Goal: Task Accomplishment & Management: Use online tool/utility

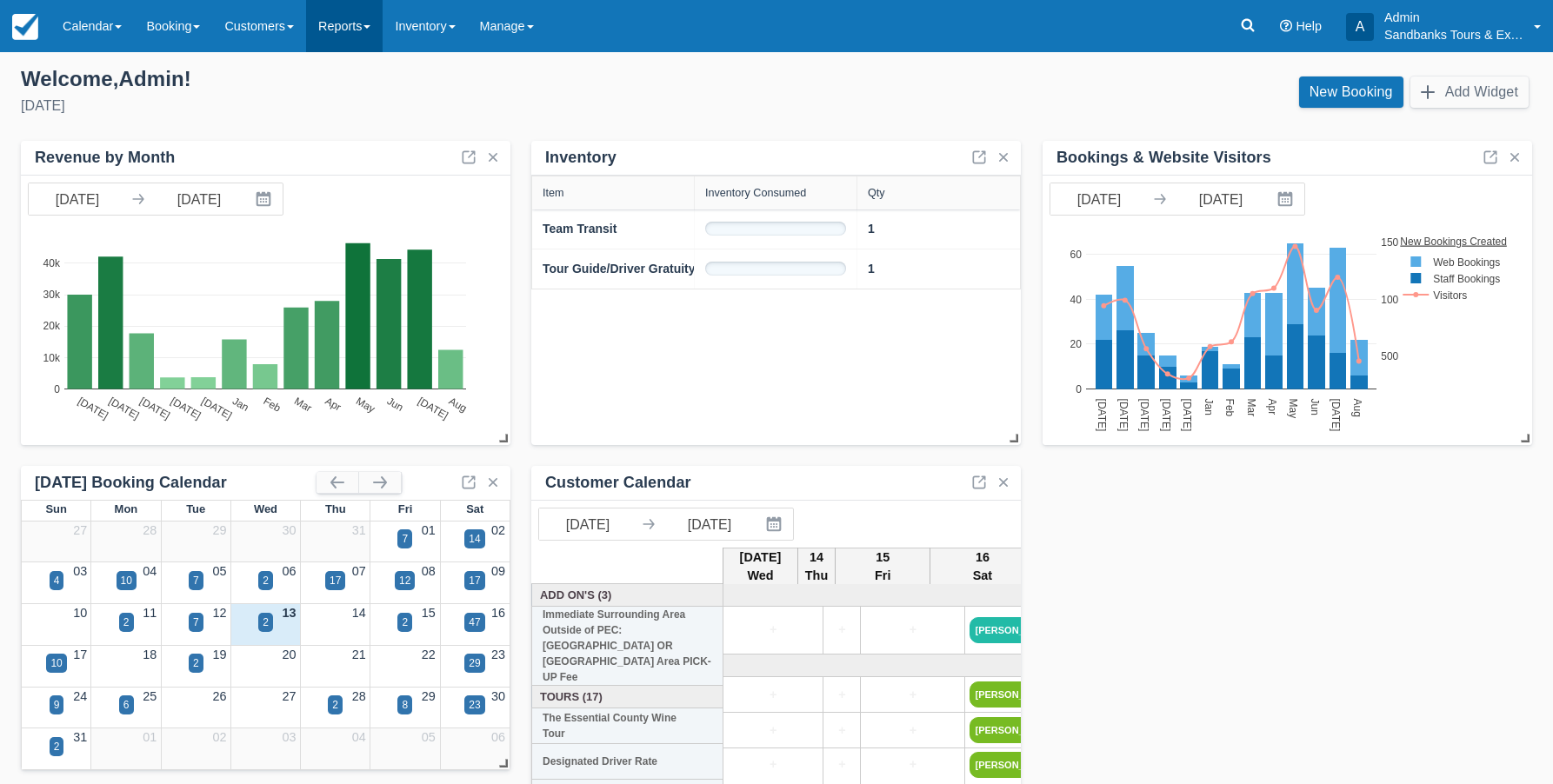
click at [355, 28] on link "Reports" at bounding box center [344, 26] width 77 height 52
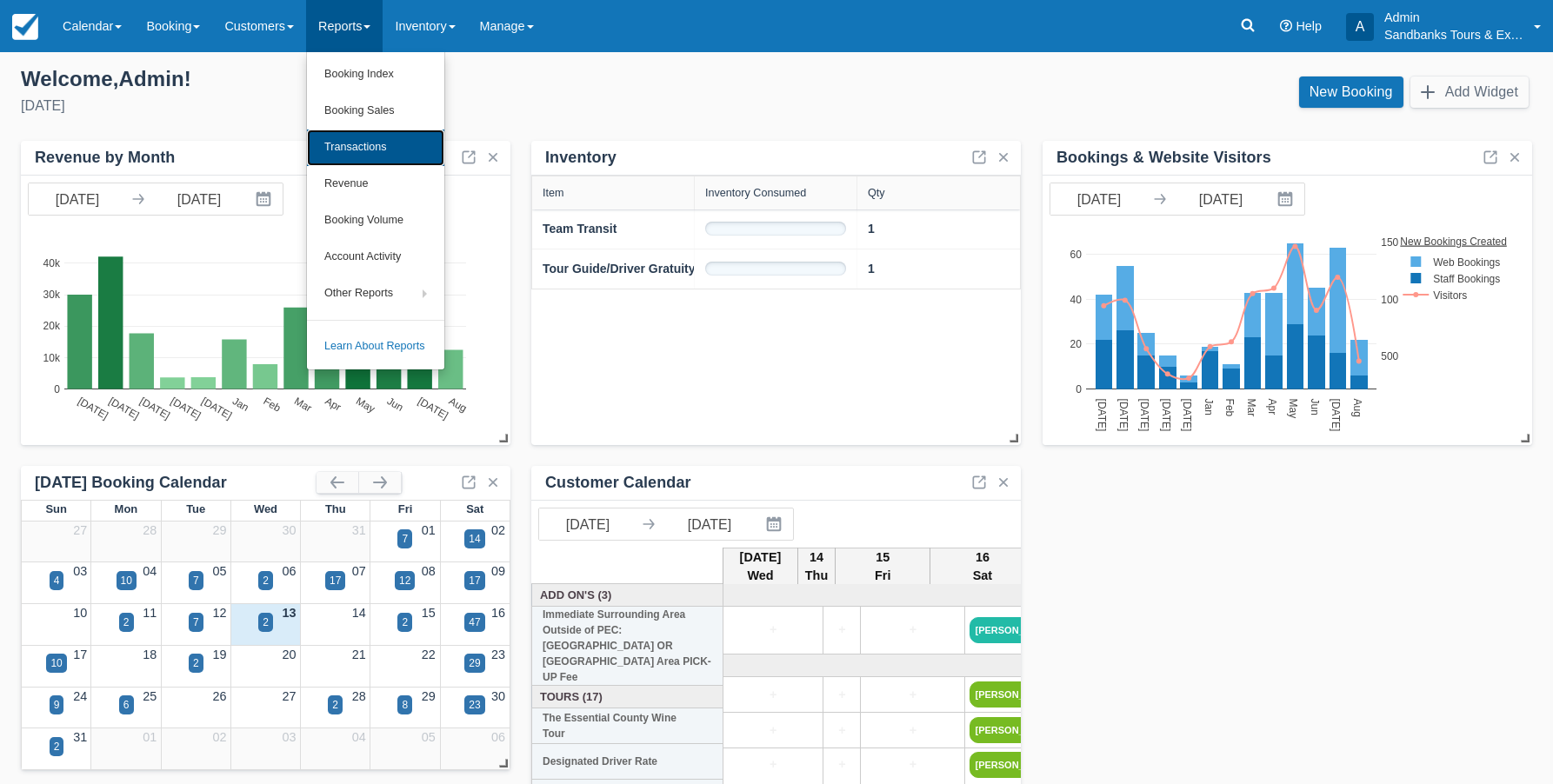
click at [364, 146] on link "Transactions" at bounding box center [376, 148] width 138 height 36
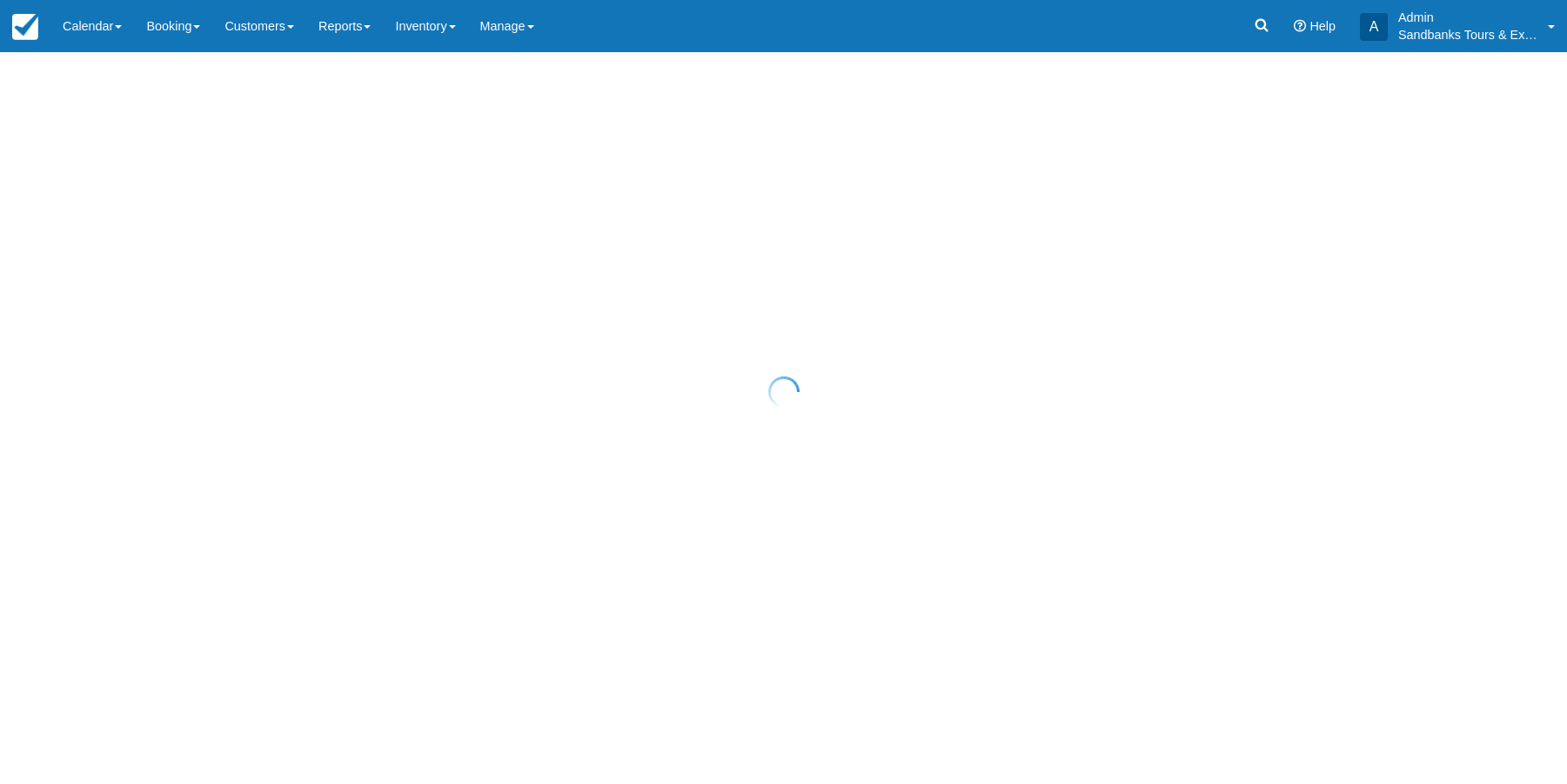
select select "10"
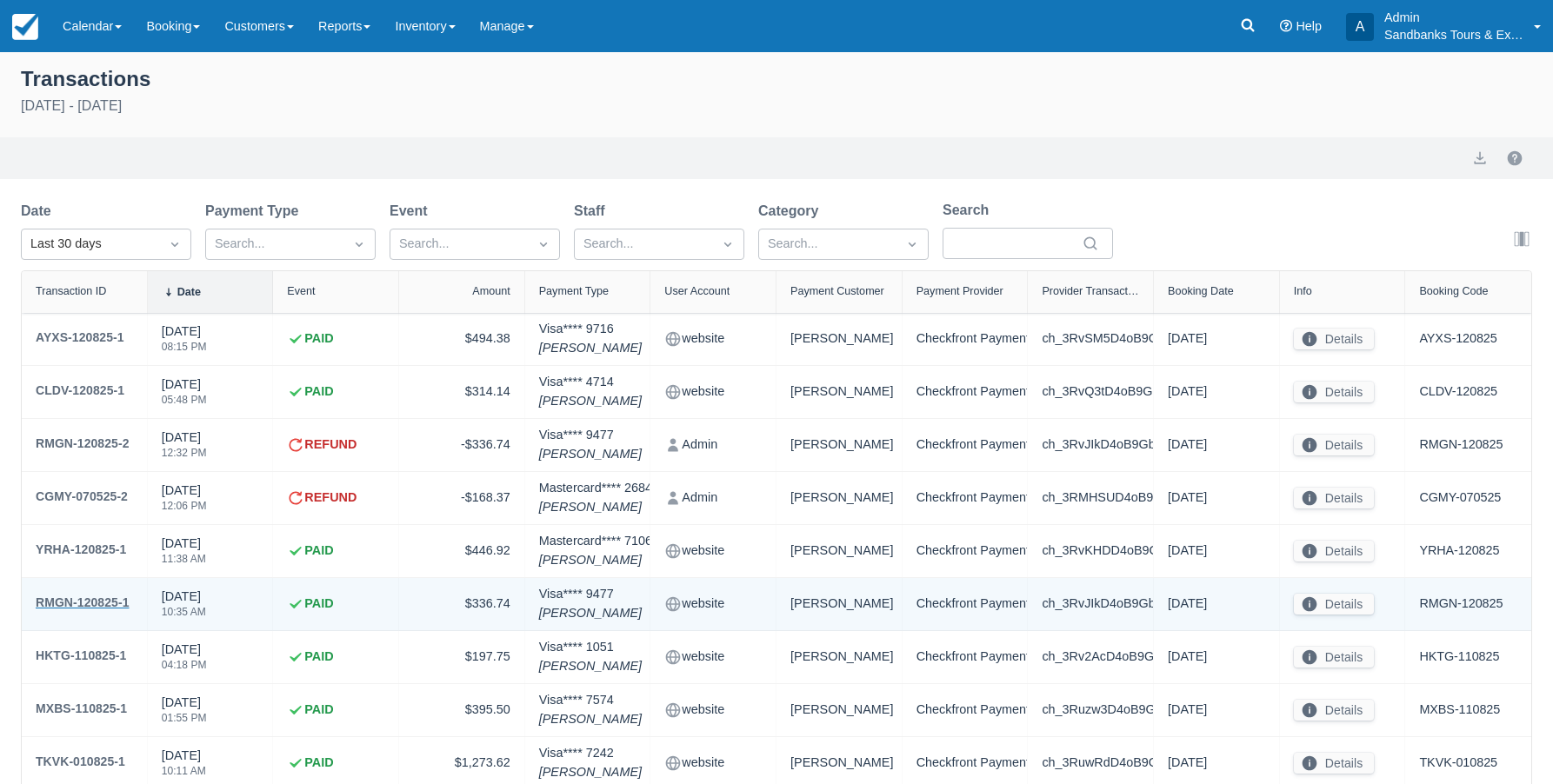
click at [86, 597] on div "RMGN-120825-1" at bounding box center [82, 602] width 93 height 21
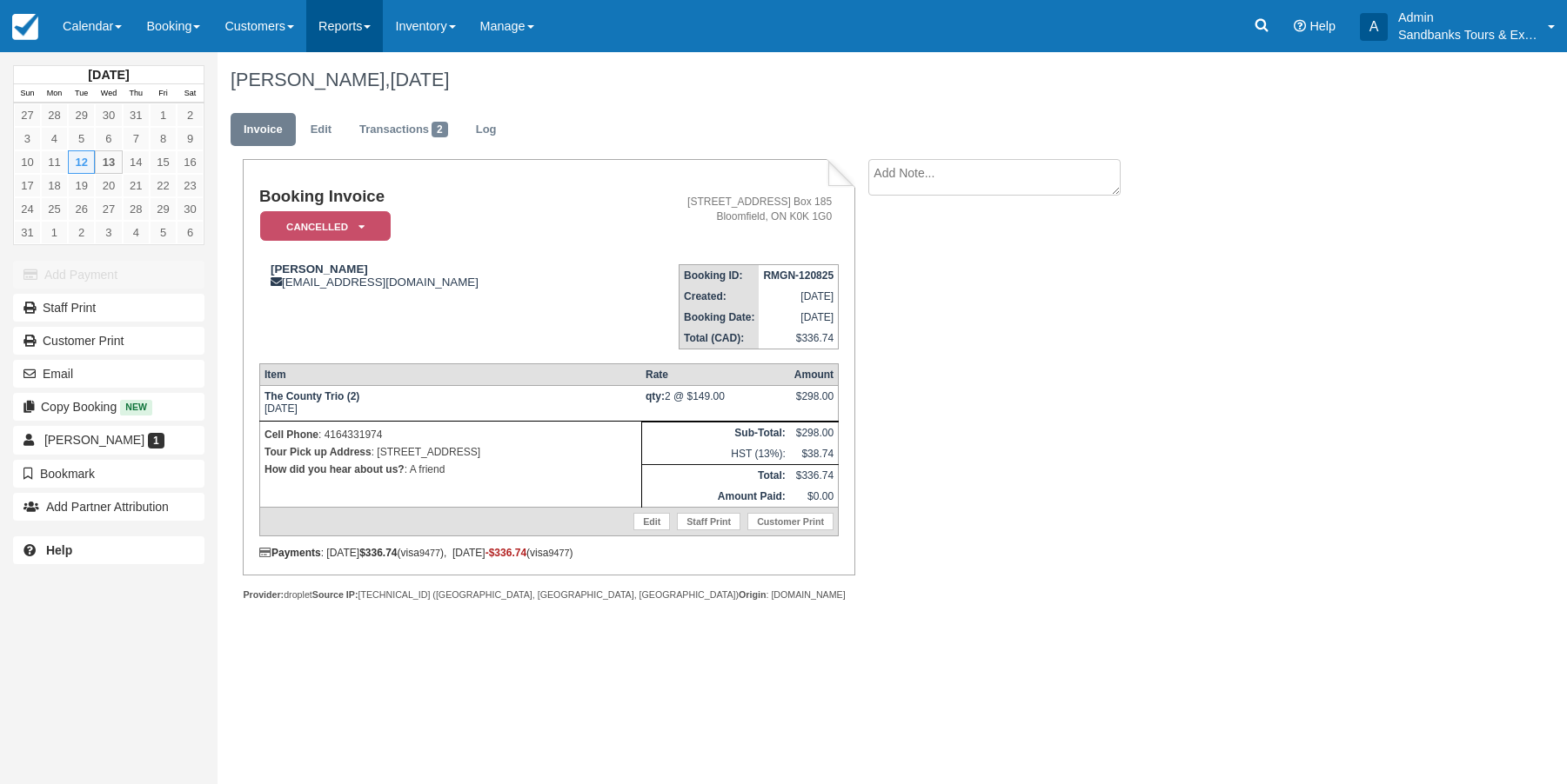
click at [377, 27] on link "Reports" at bounding box center [345, 26] width 77 height 52
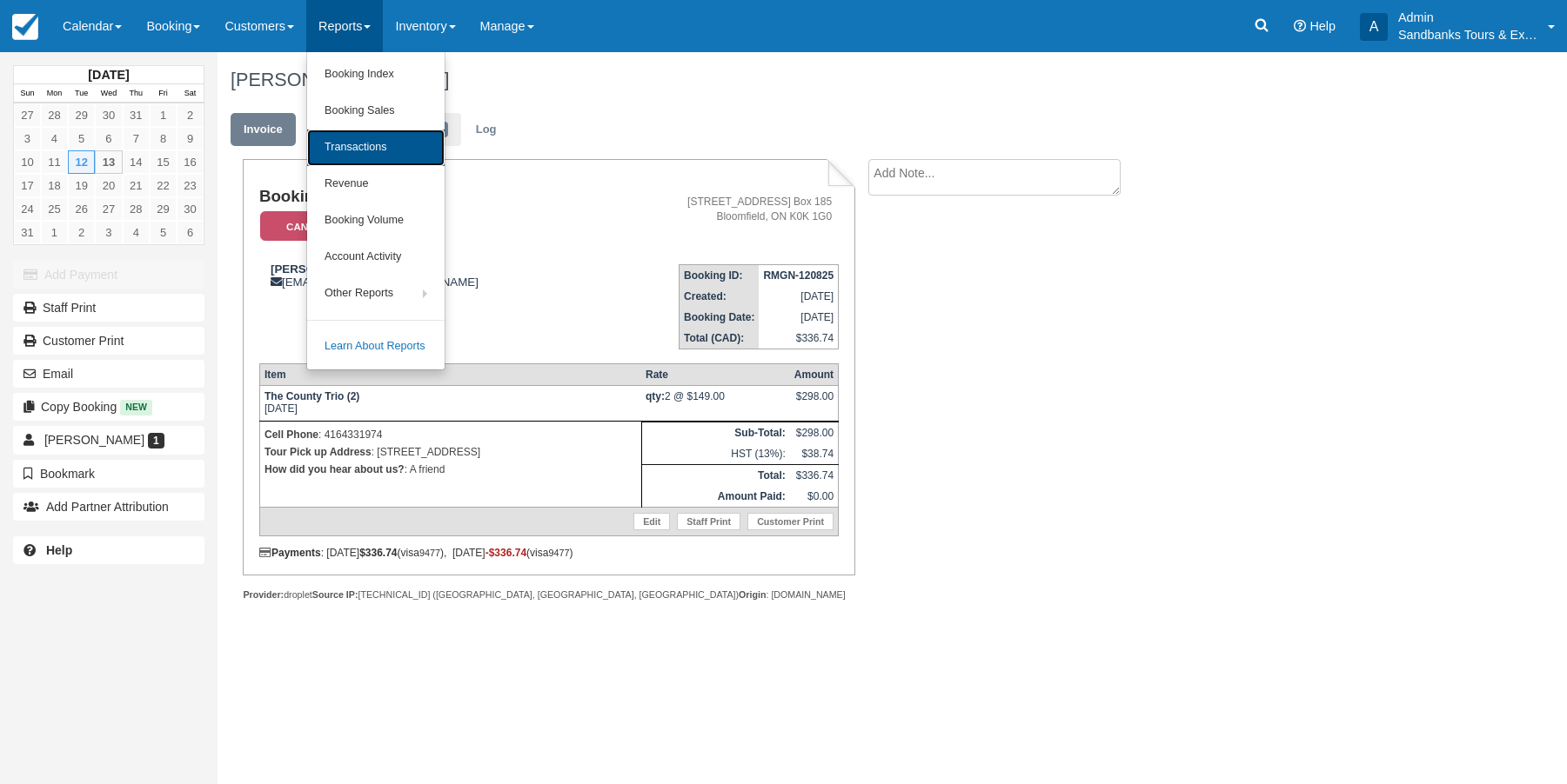
click at [372, 146] on link "Transactions" at bounding box center [376, 148] width 138 height 36
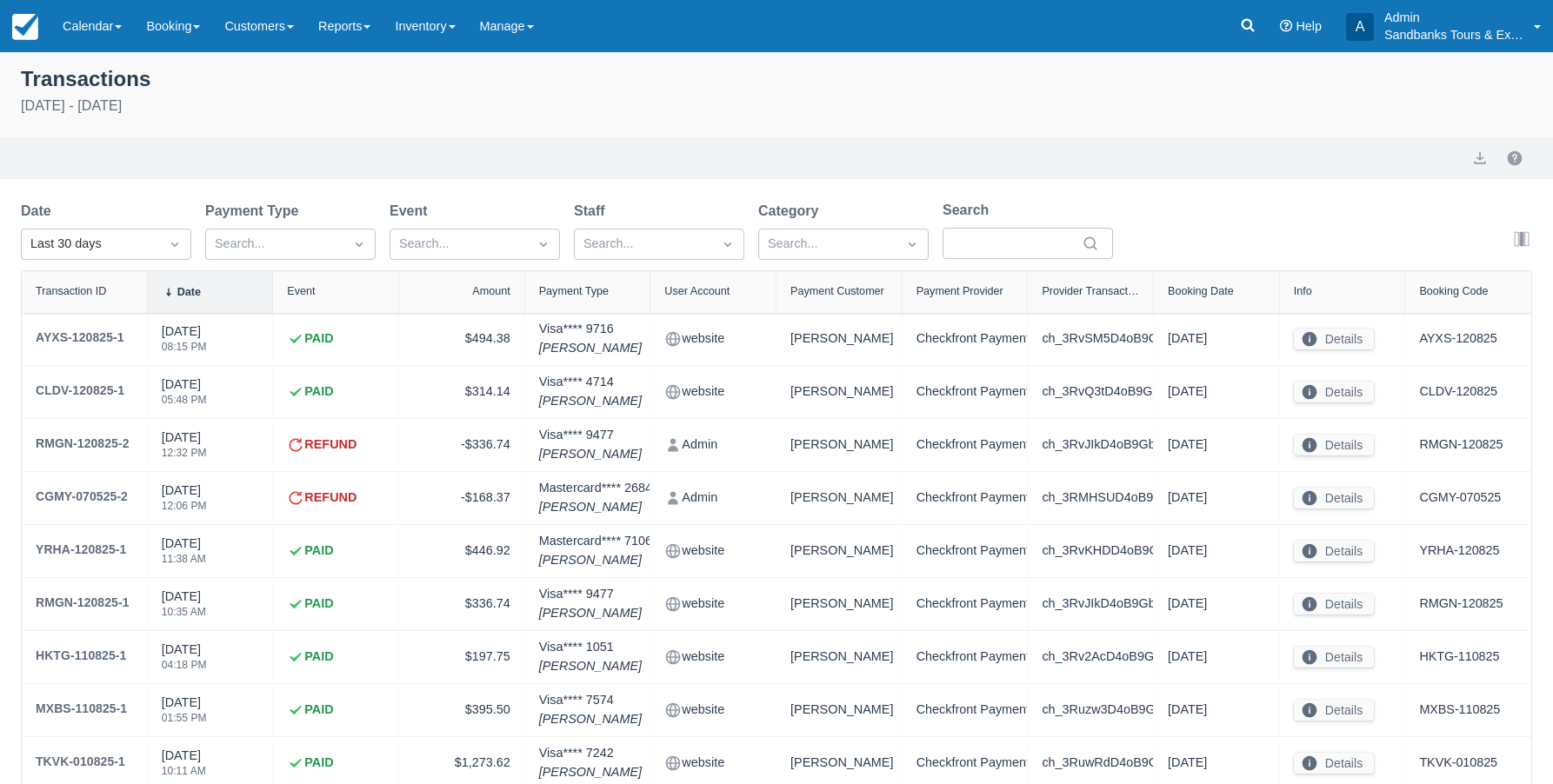
select select "10"
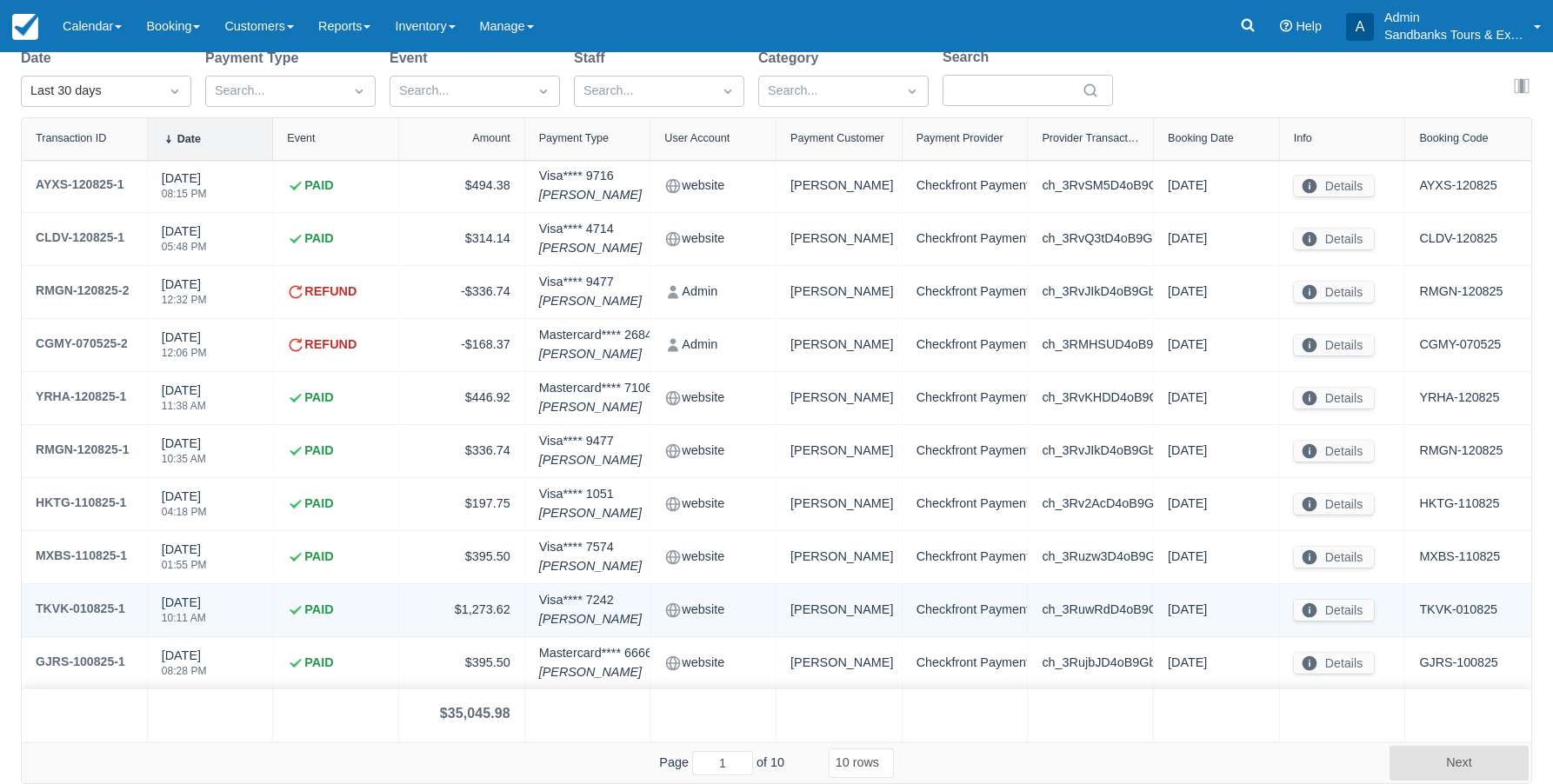
scroll to position [66, 0]
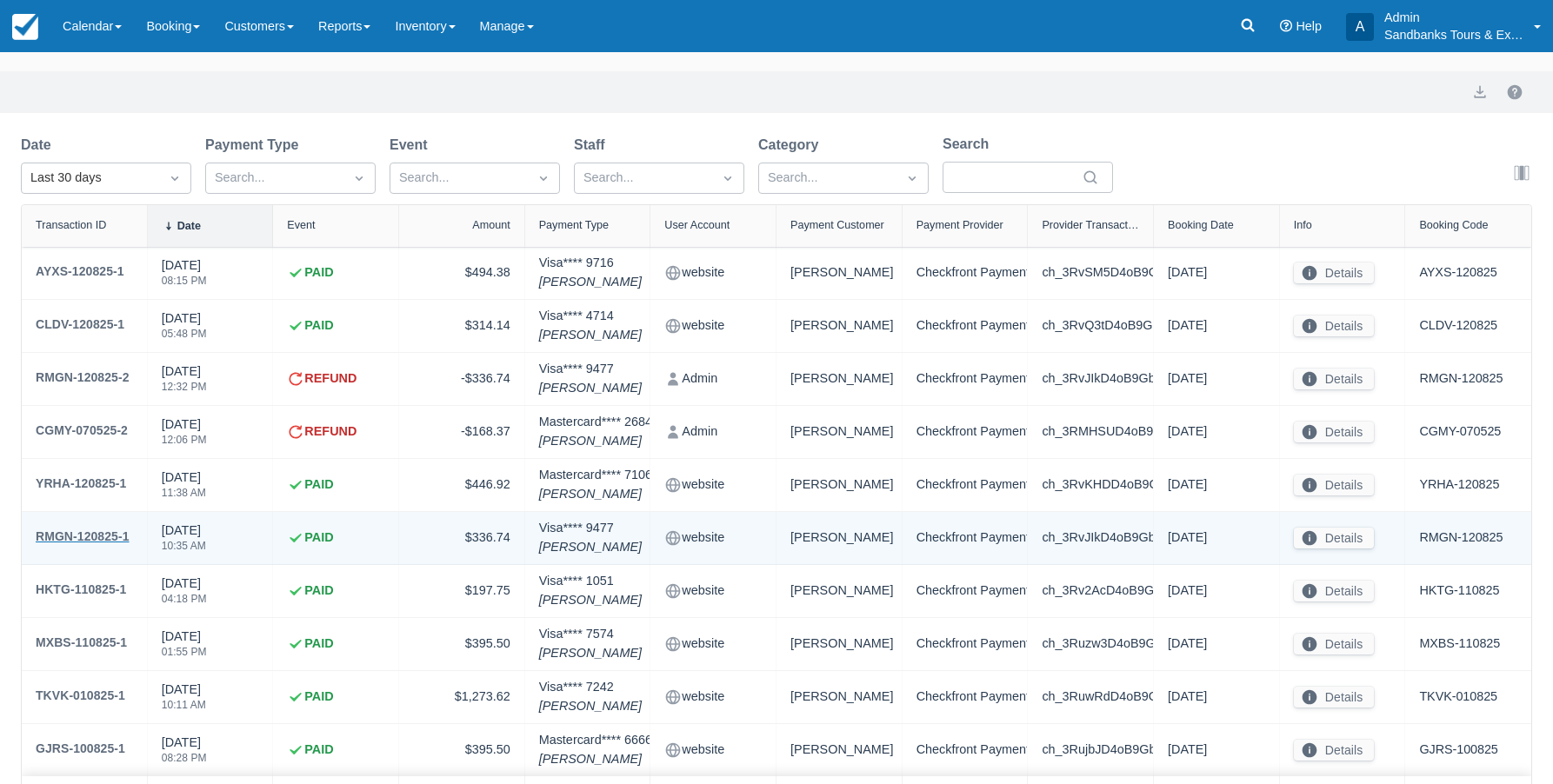
click at [86, 534] on div "RMGN-120825-1" at bounding box center [82, 536] width 93 height 21
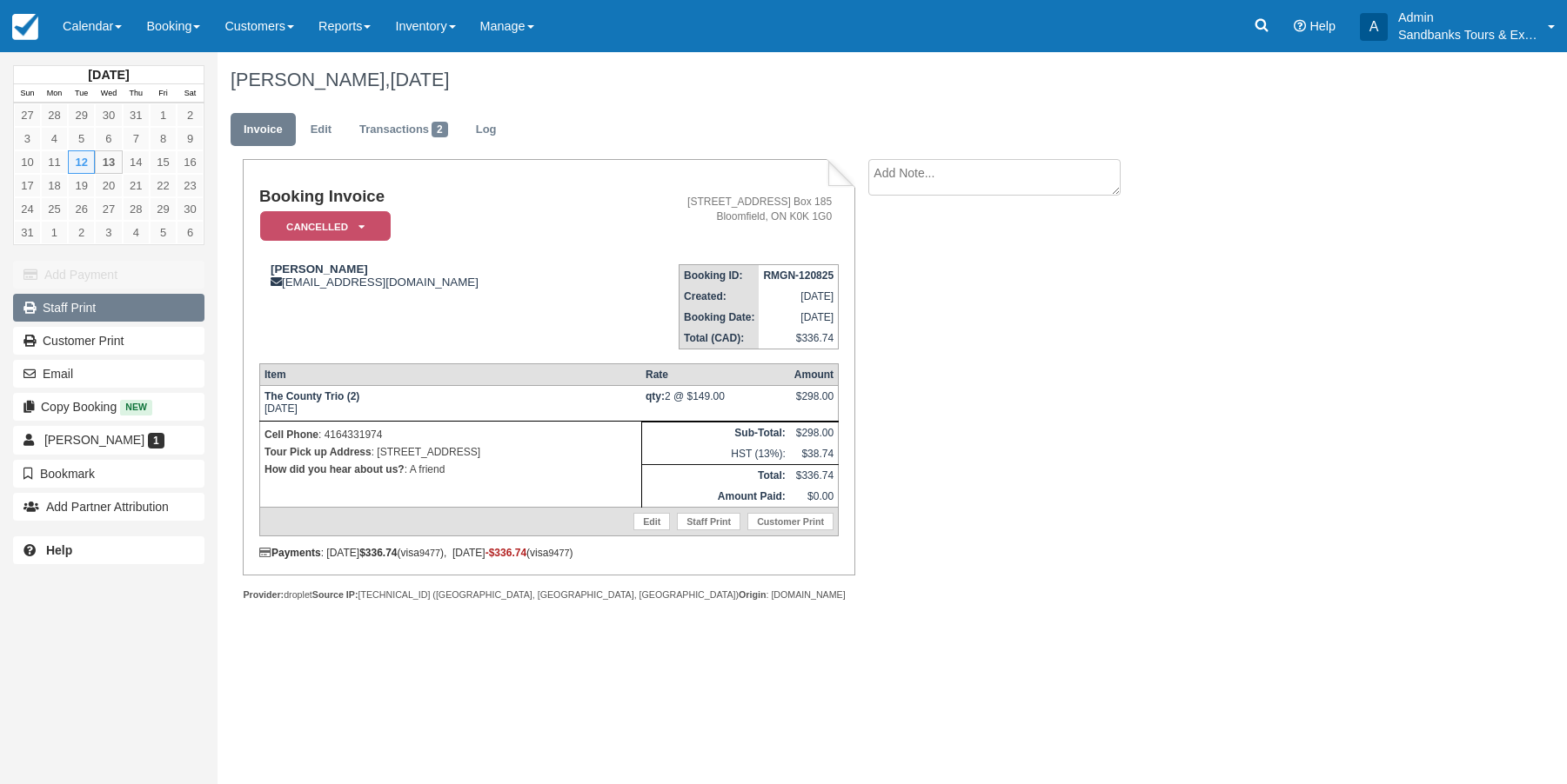
click at [47, 311] on link "Staff Print" at bounding box center [108, 308] width 191 height 28
click at [379, 30] on link "Reports" at bounding box center [345, 26] width 77 height 52
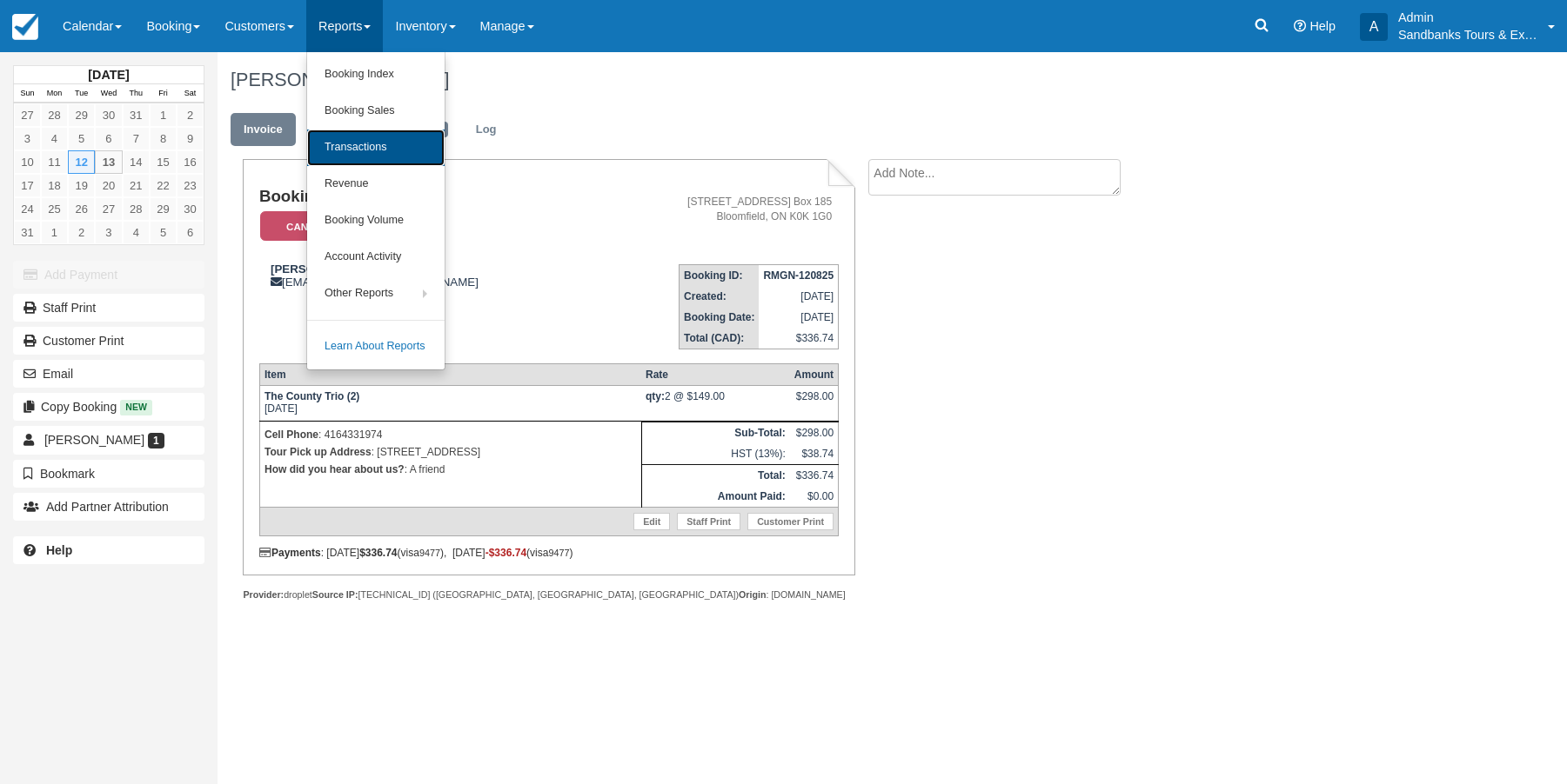
click at [386, 147] on link "Transactions" at bounding box center [376, 148] width 138 height 36
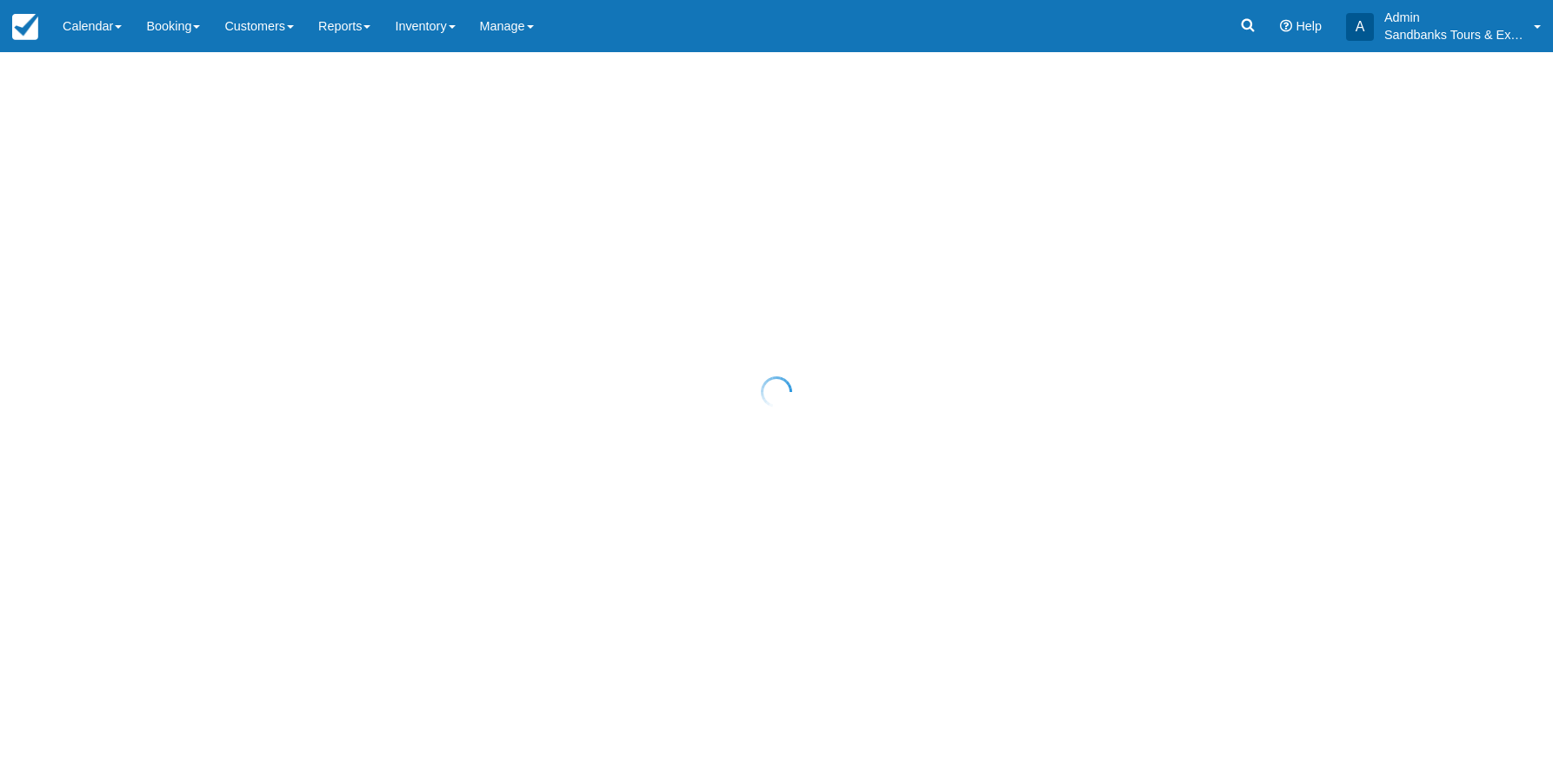
select select "10"
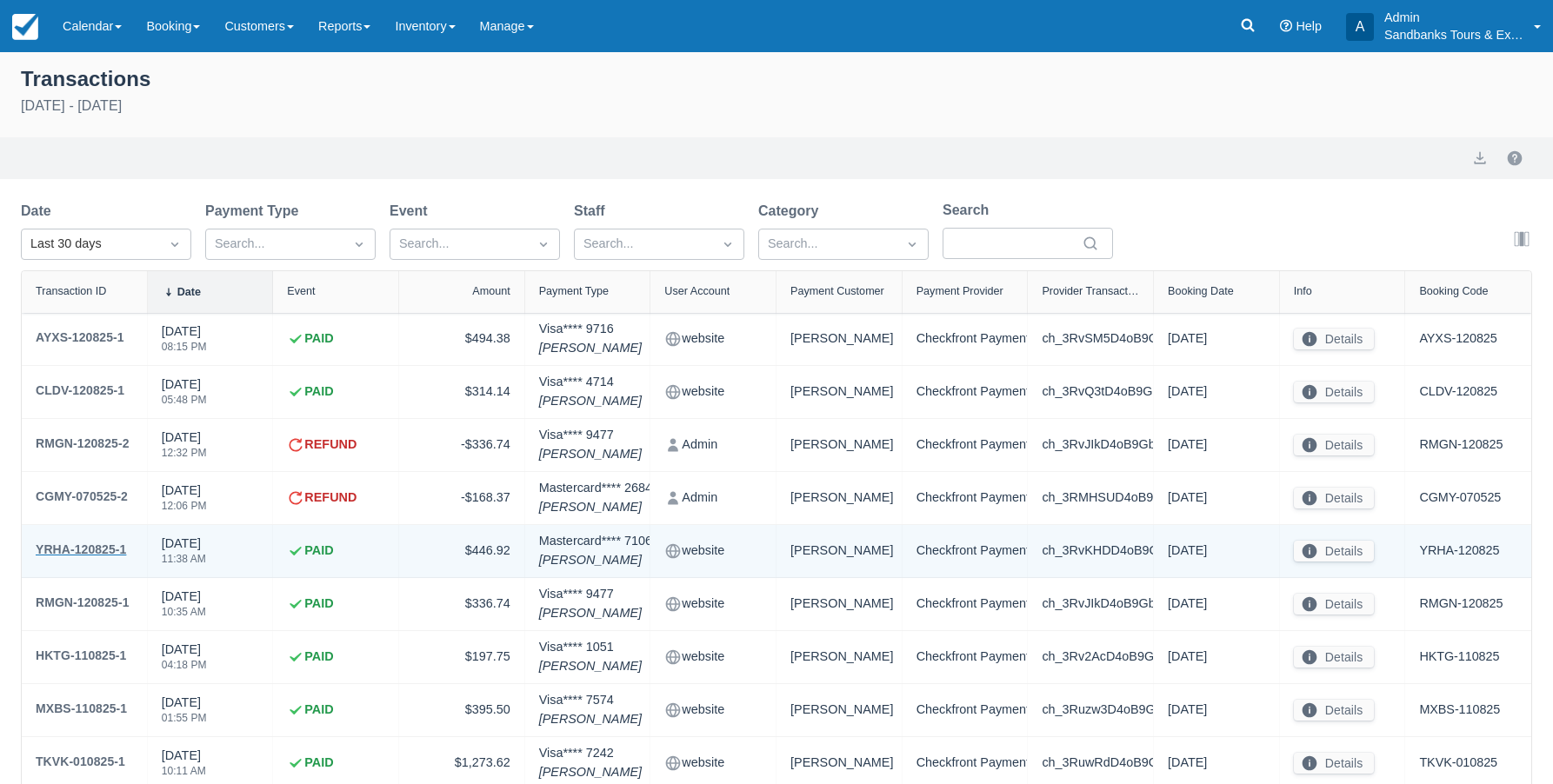
click at [101, 551] on div "YRHA-120825-1" at bounding box center [81, 549] width 91 height 21
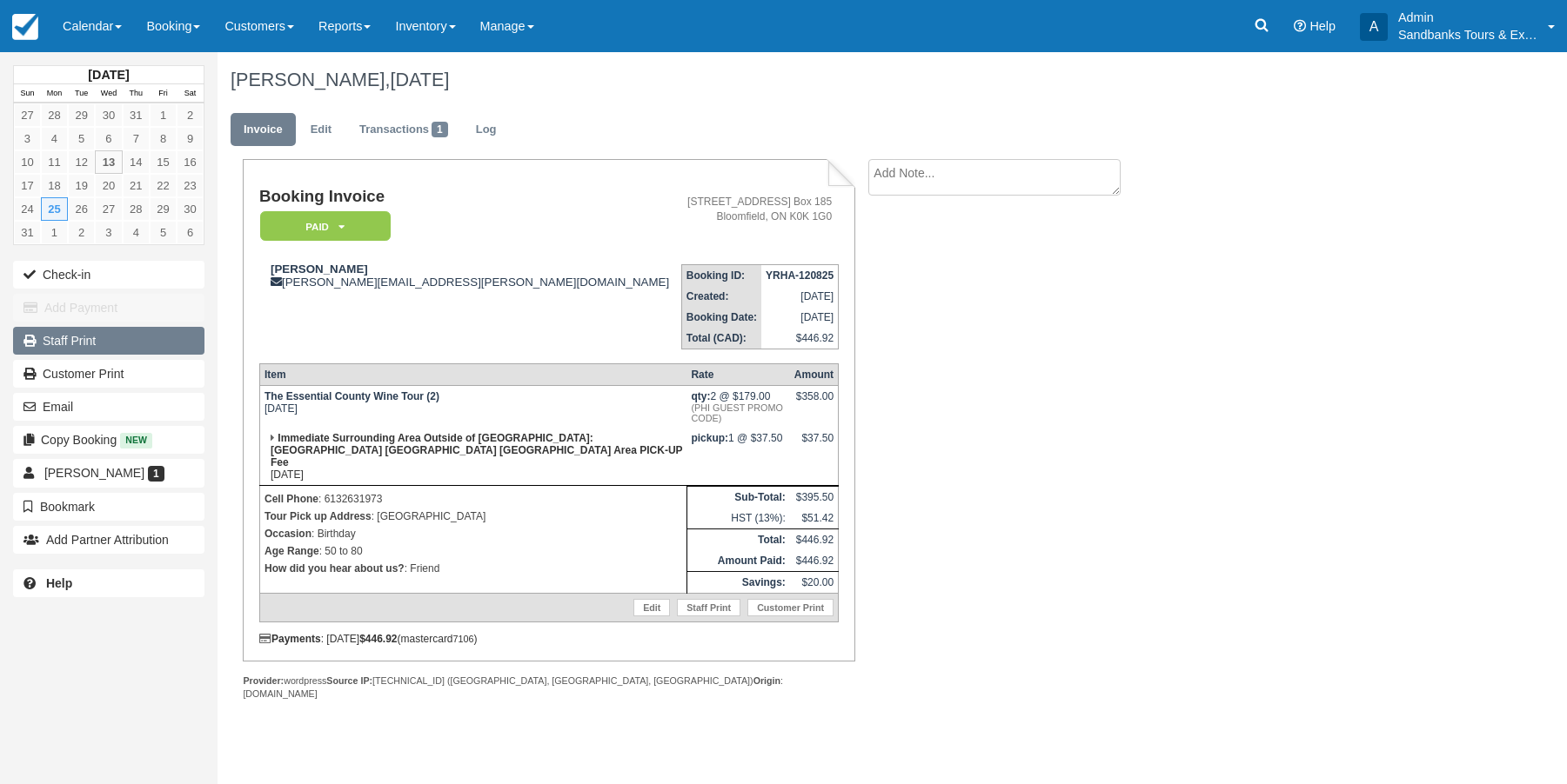
click at [64, 339] on link "Staff Print" at bounding box center [108, 340] width 191 height 28
click at [383, 31] on link "Reports" at bounding box center [345, 26] width 77 height 52
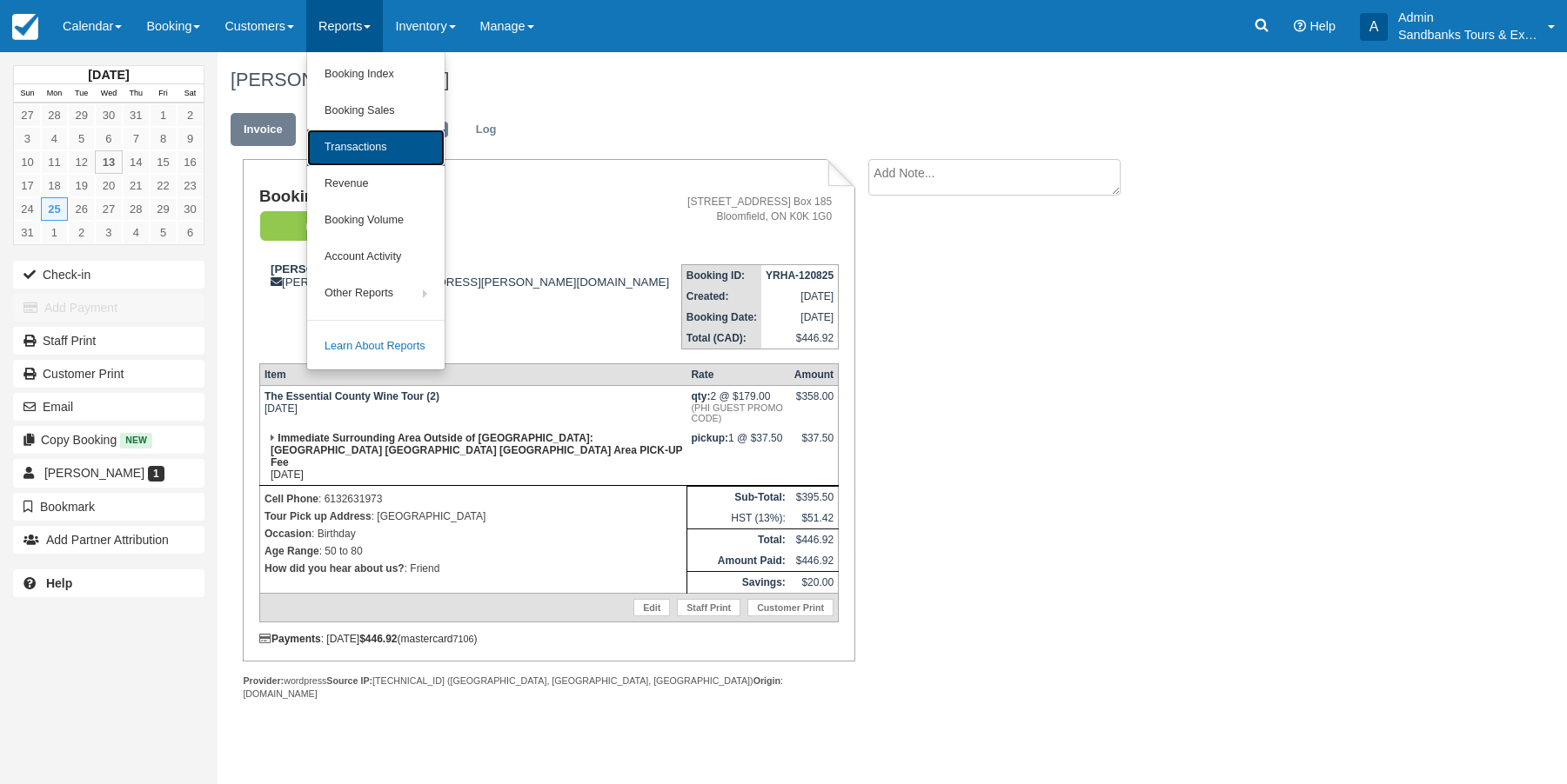
click at [375, 146] on link "Transactions" at bounding box center [376, 148] width 138 height 36
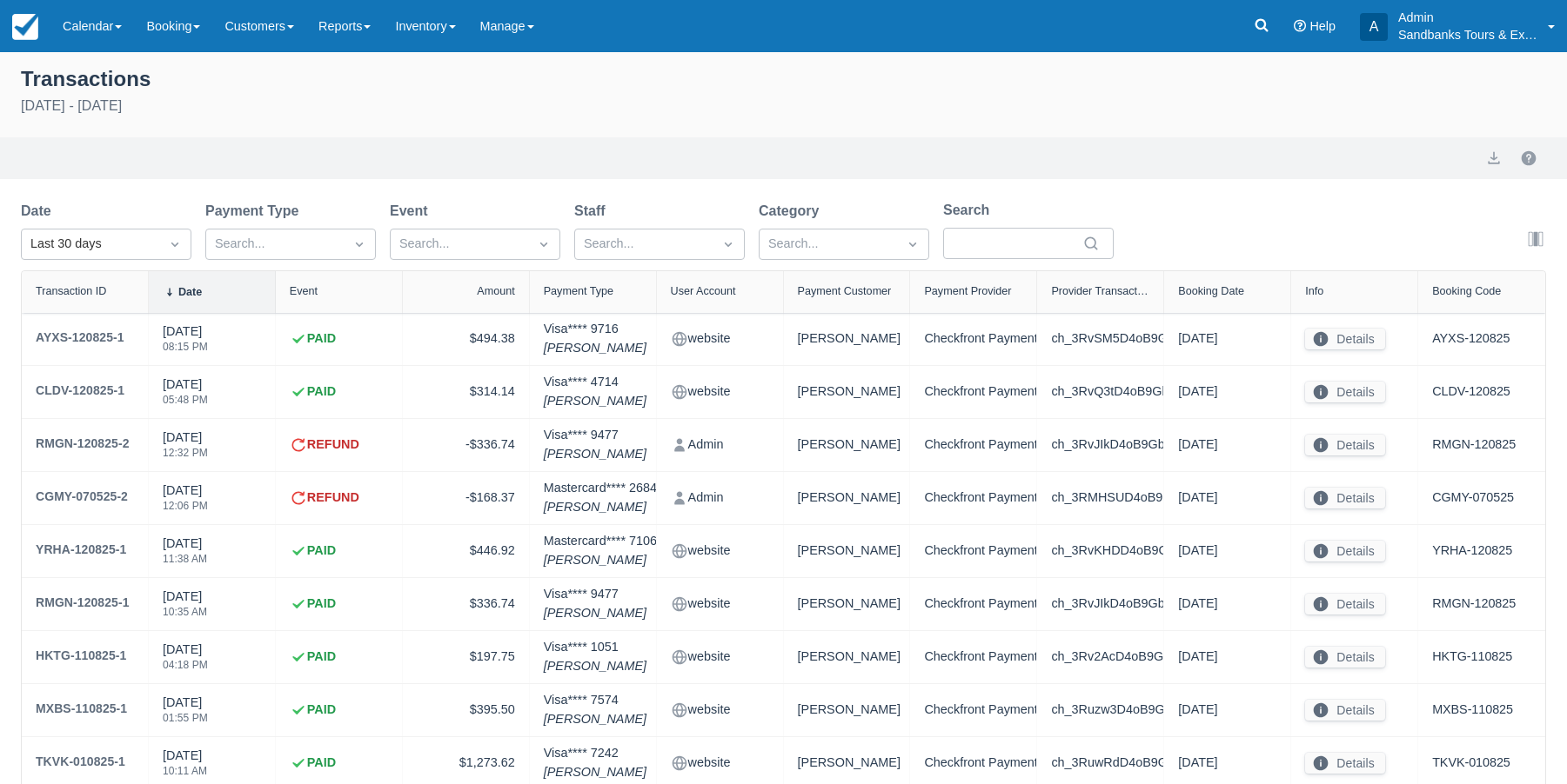
select select "10"
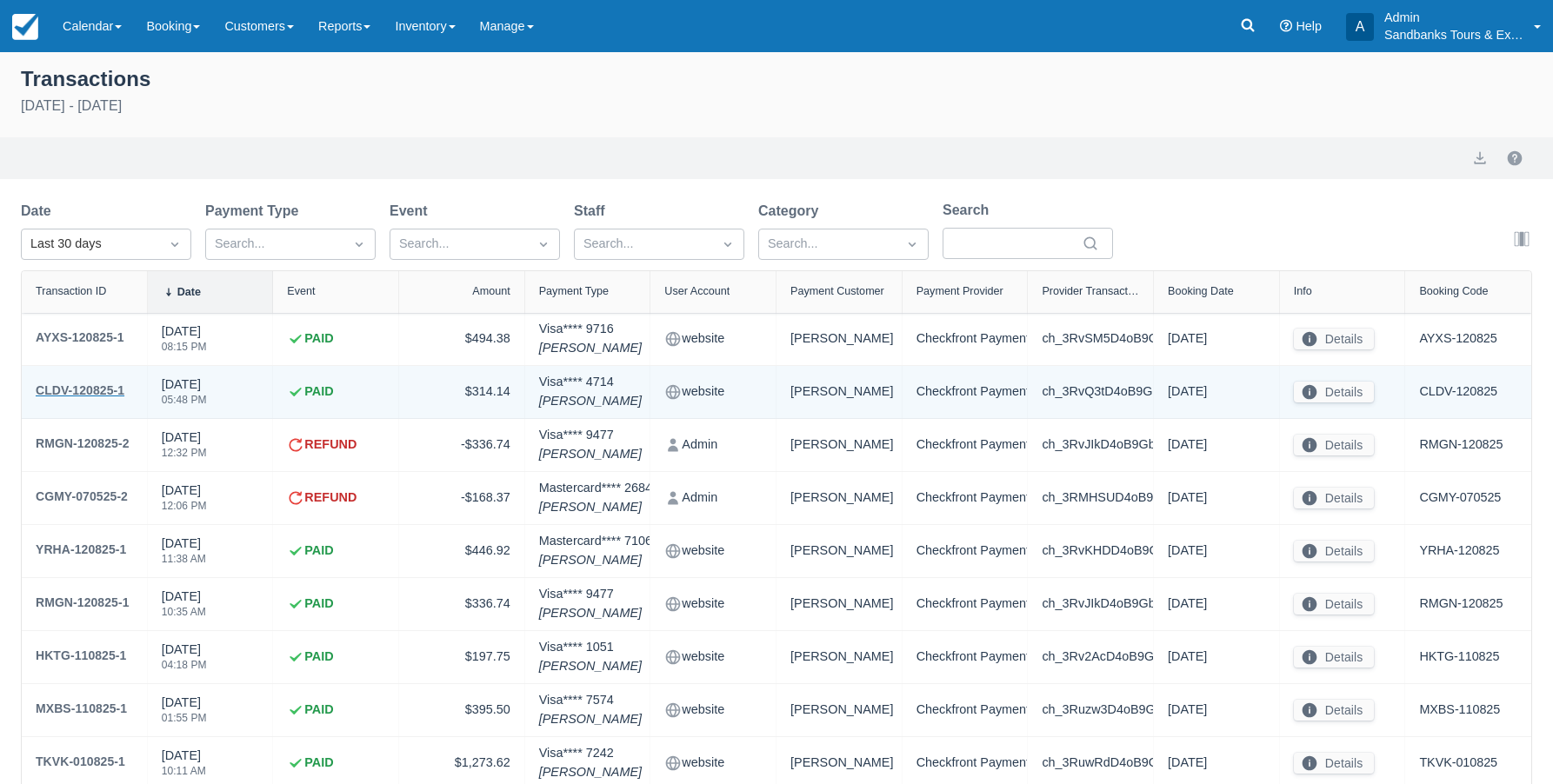
click at [90, 392] on div "CLDV-120825-1" at bounding box center [80, 390] width 89 height 21
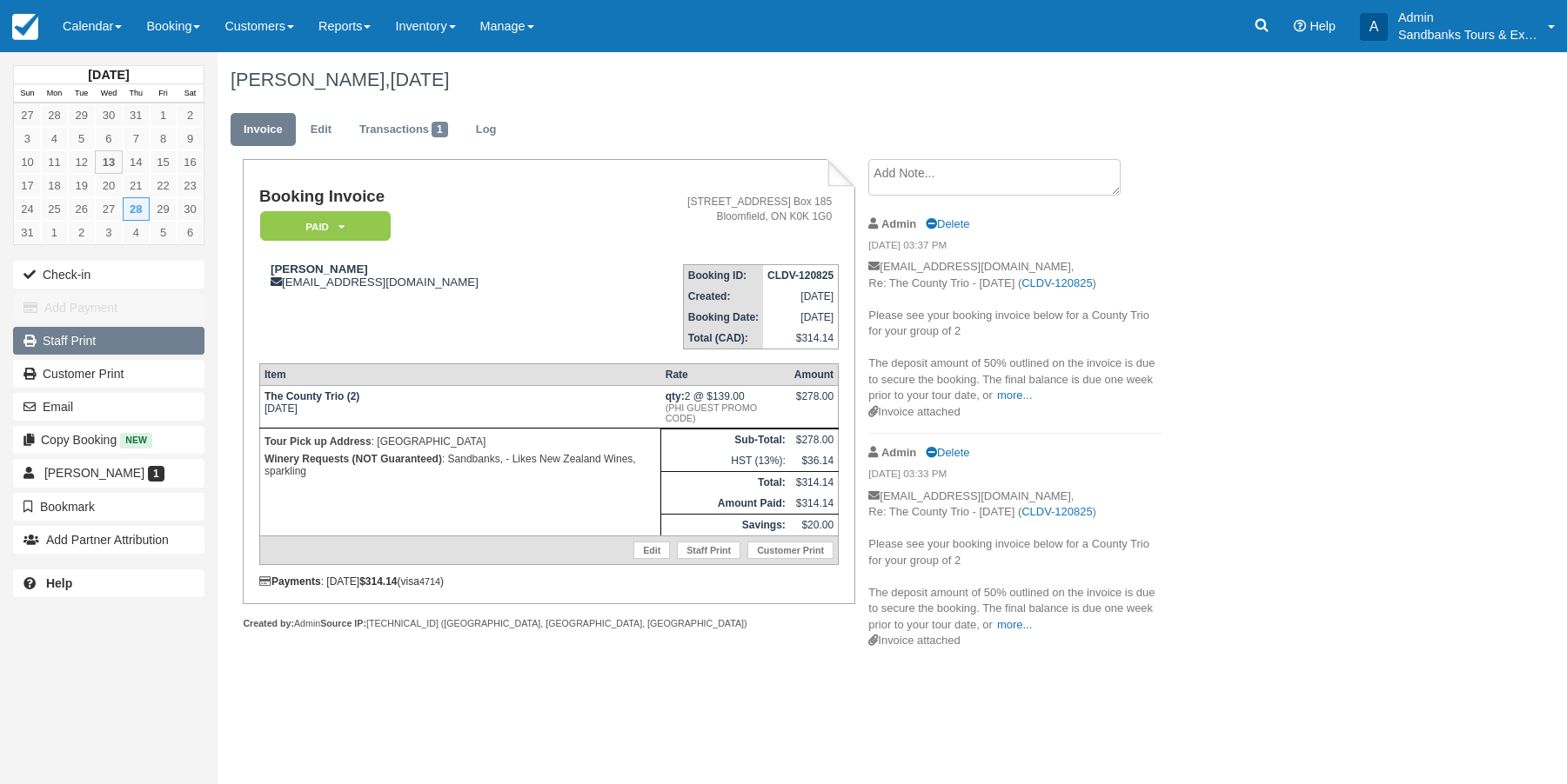
click at [82, 343] on link "Staff Print" at bounding box center [108, 340] width 191 height 28
click at [383, 29] on link "Reports" at bounding box center [345, 26] width 77 height 52
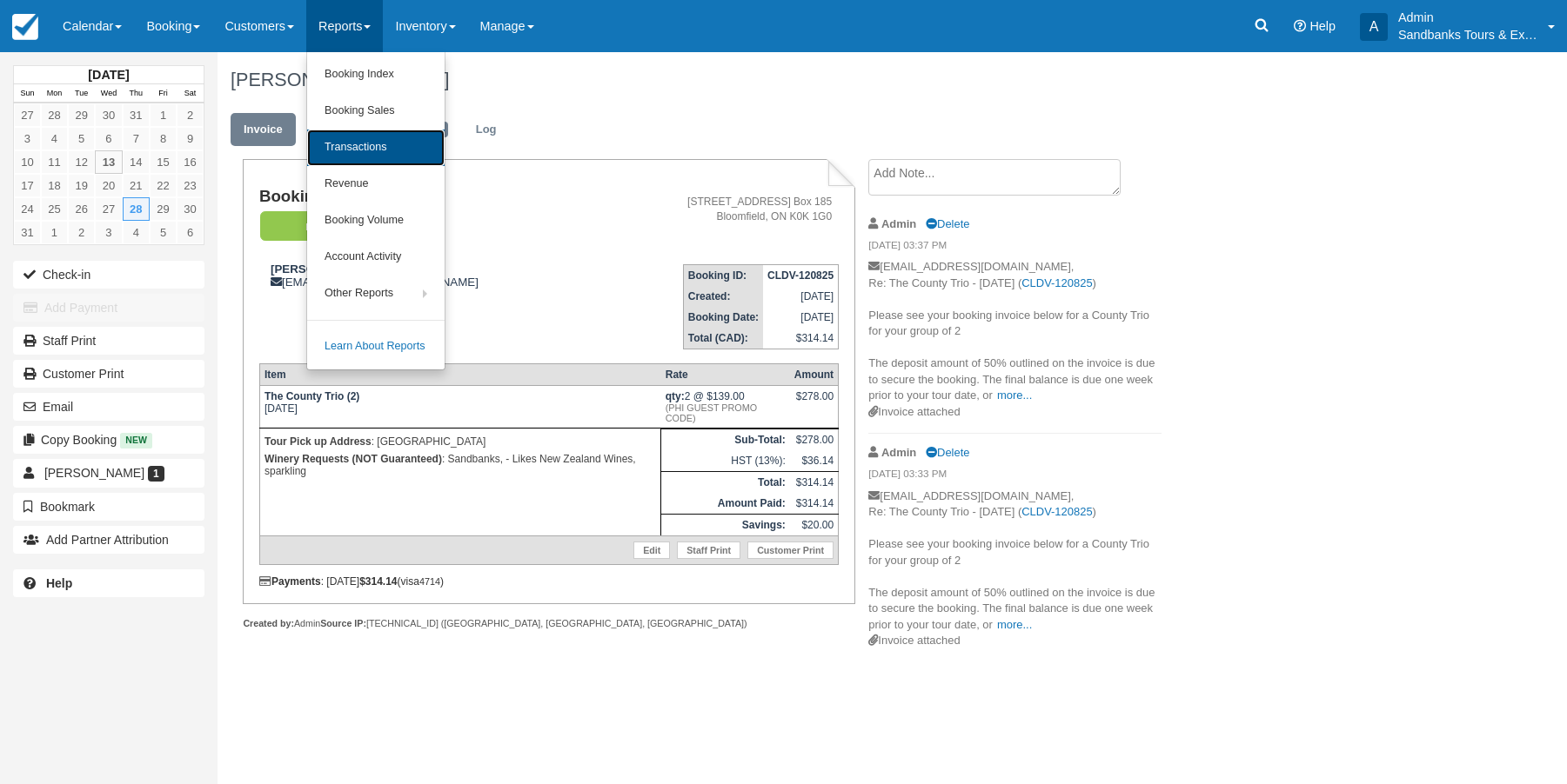
click at [374, 146] on link "Transactions" at bounding box center [376, 148] width 138 height 36
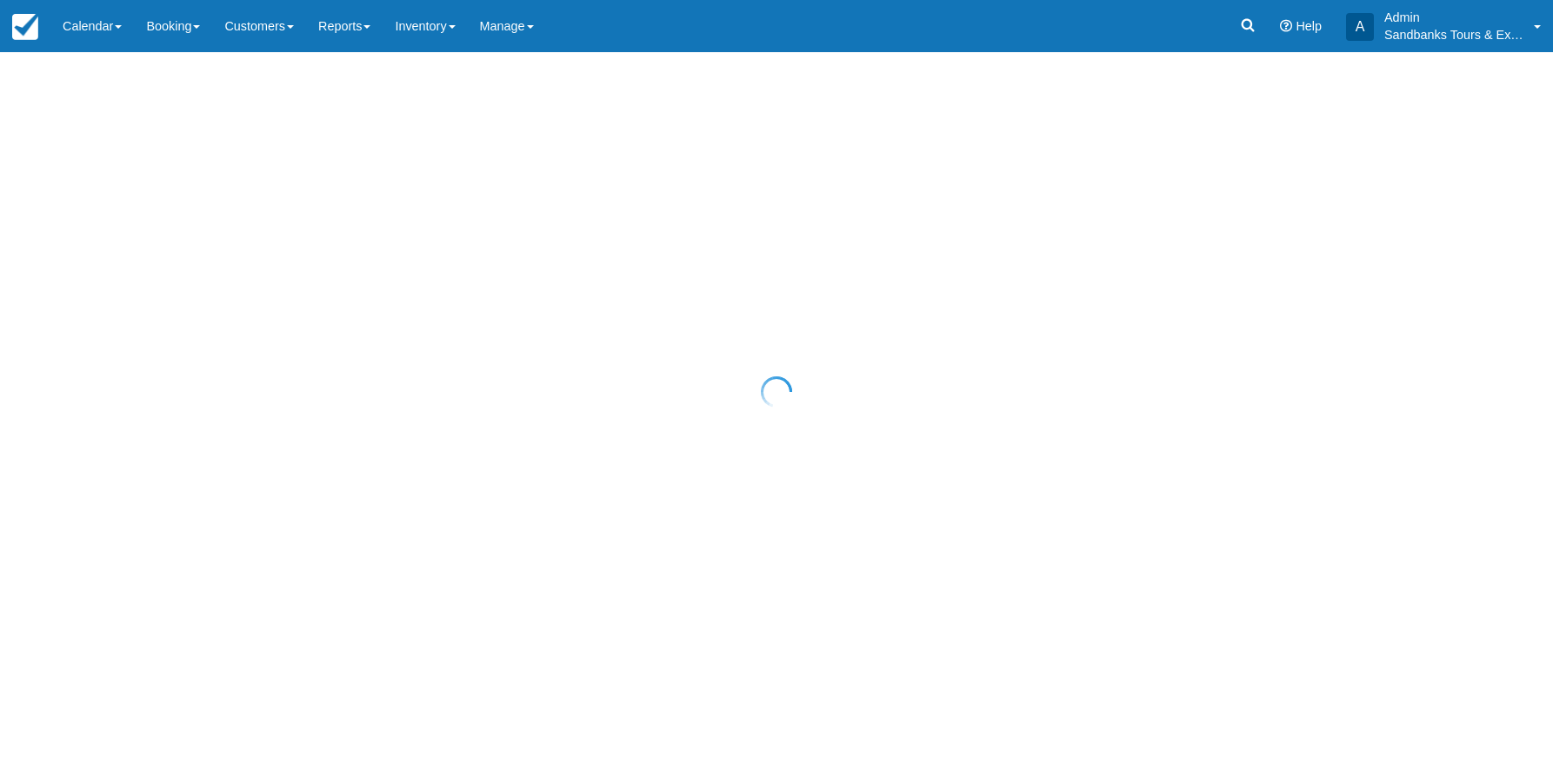
select select "10"
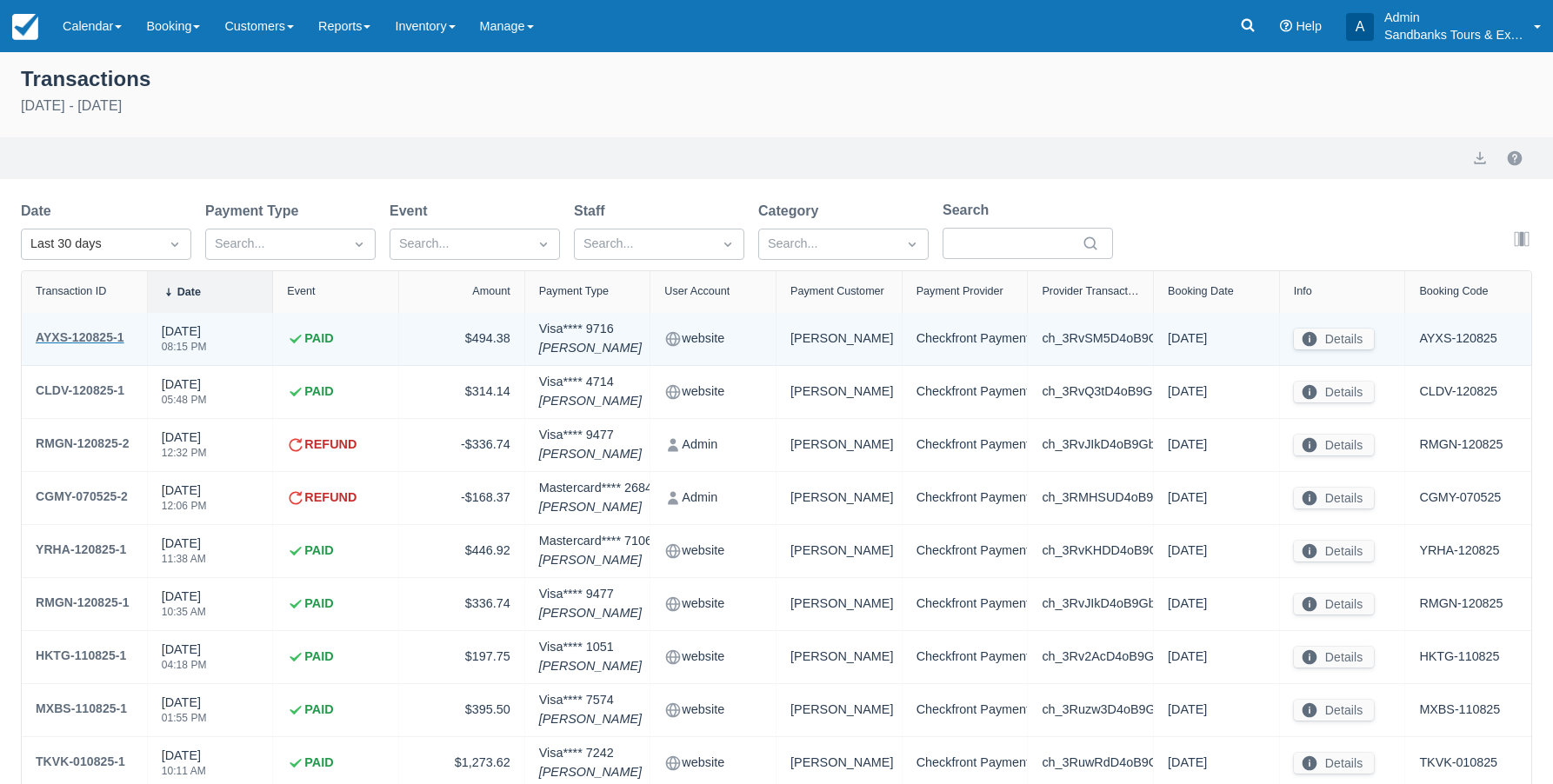
click at [73, 336] on div "AYXS-120825-1" at bounding box center [80, 336] width 89 height 21
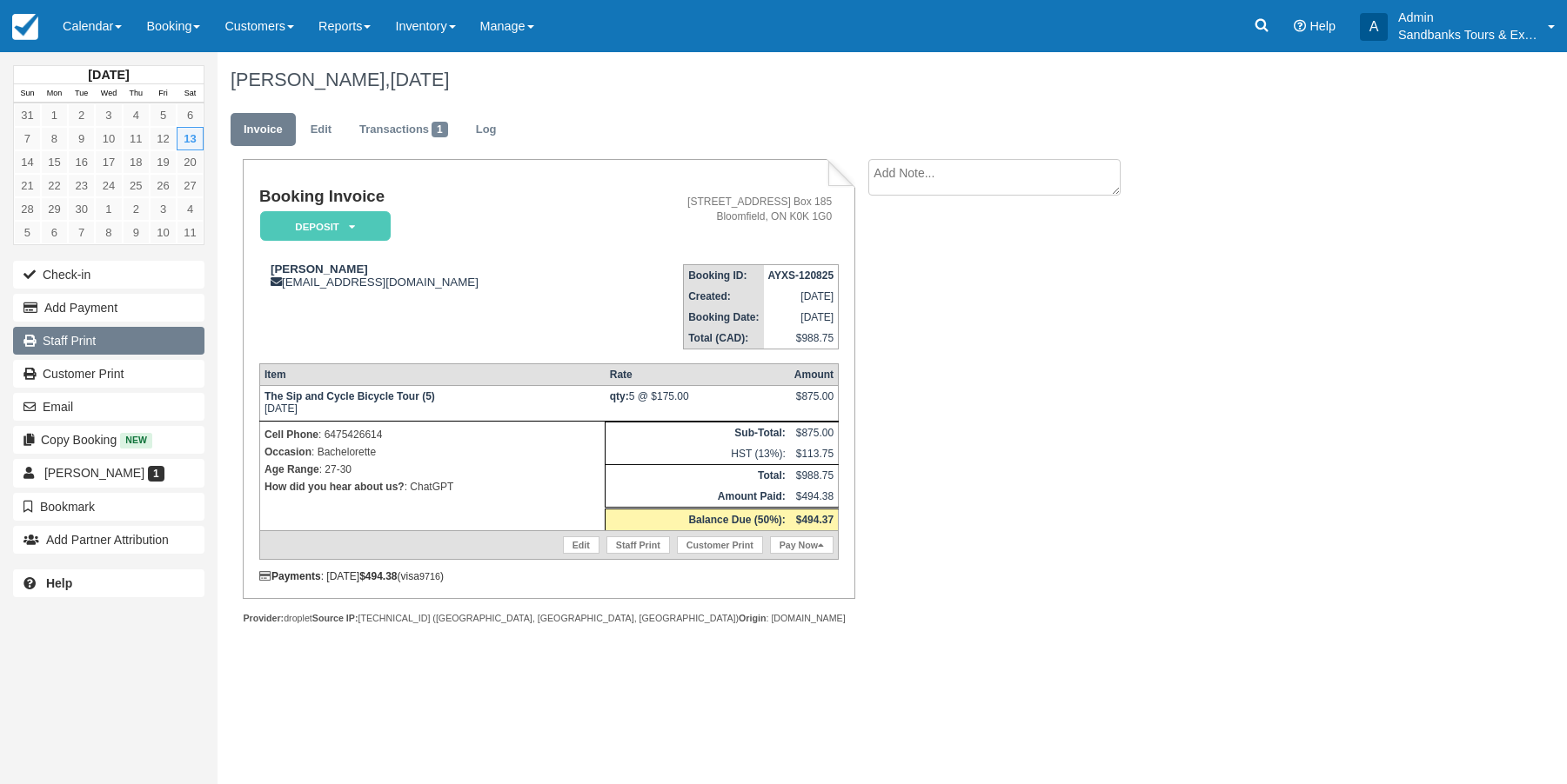
click at [66, 344] on link "Staff Print" at bounding box center [108, 340] width 191 height 28
click at [380, 33] on link "Reports" at bounding box center [345, 26] width 77 height 52
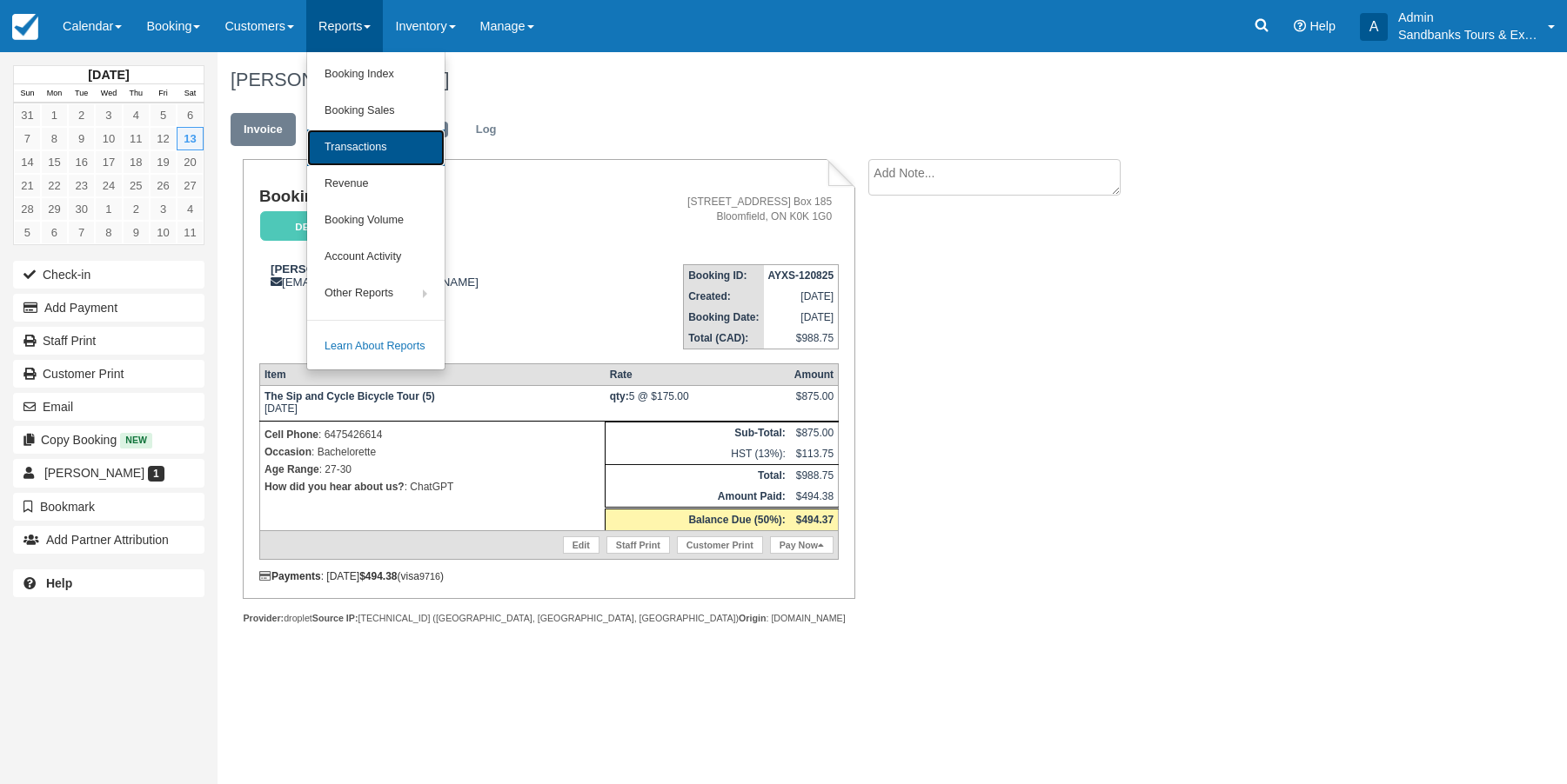
click at [385, 143] on link "Transactions" at bounding box center [376, 148] width 138 height 36
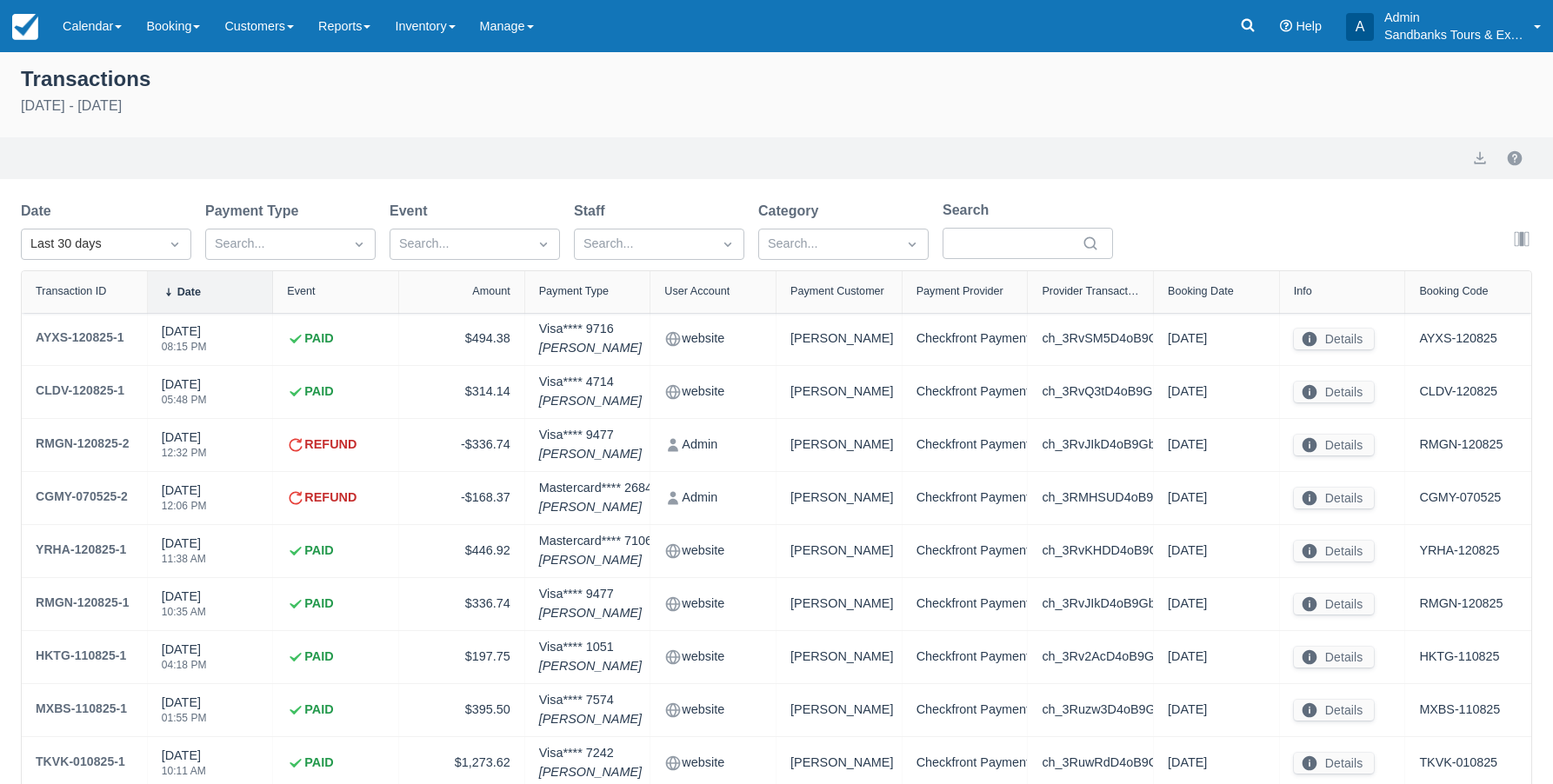
select select "10"
click at [18, 35] on img at bounding box center [25, 27] width 27 height 27
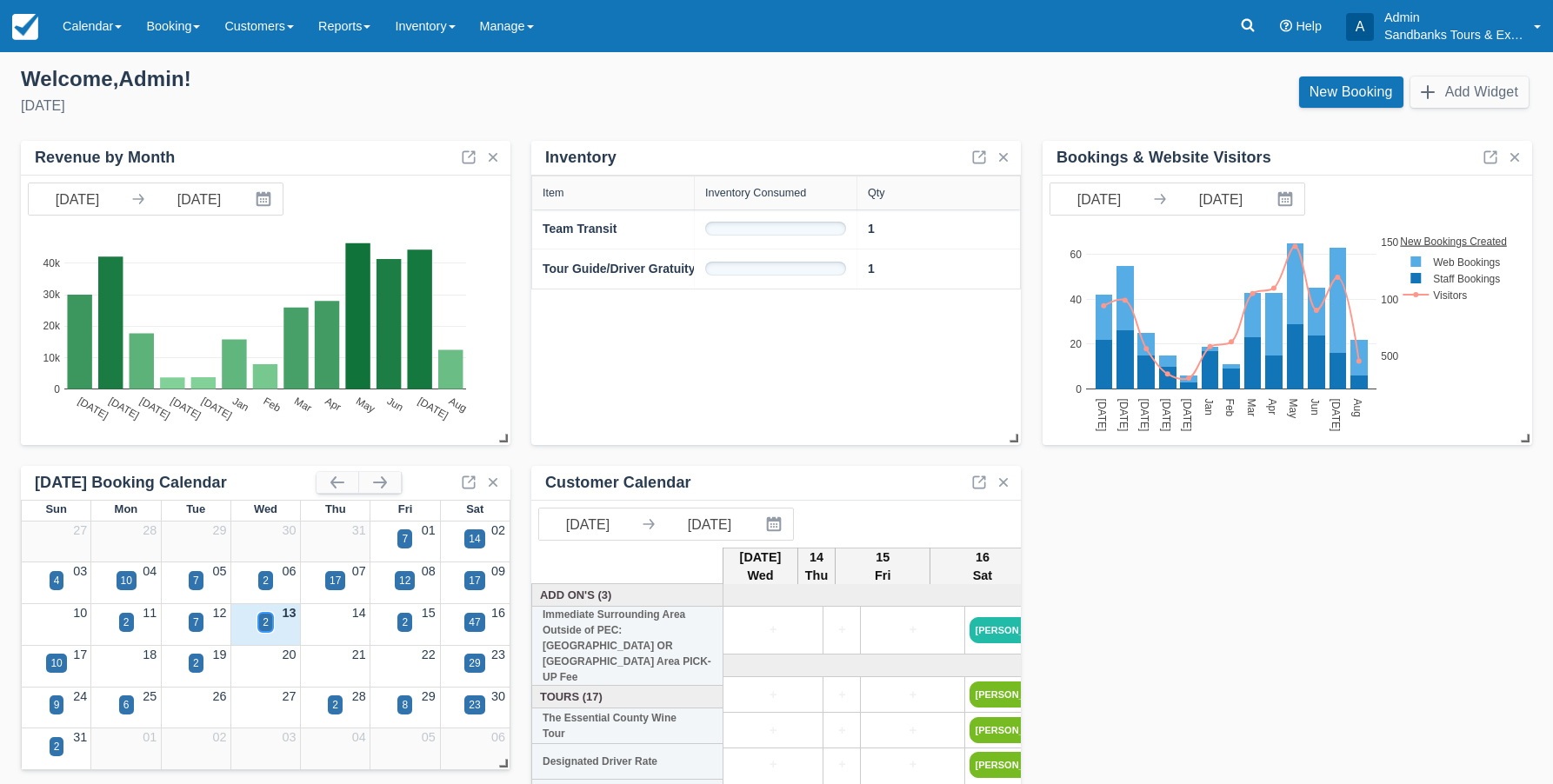
click at [264, 619] on div "2" at bounding box center [266, 623] width 6 height 16
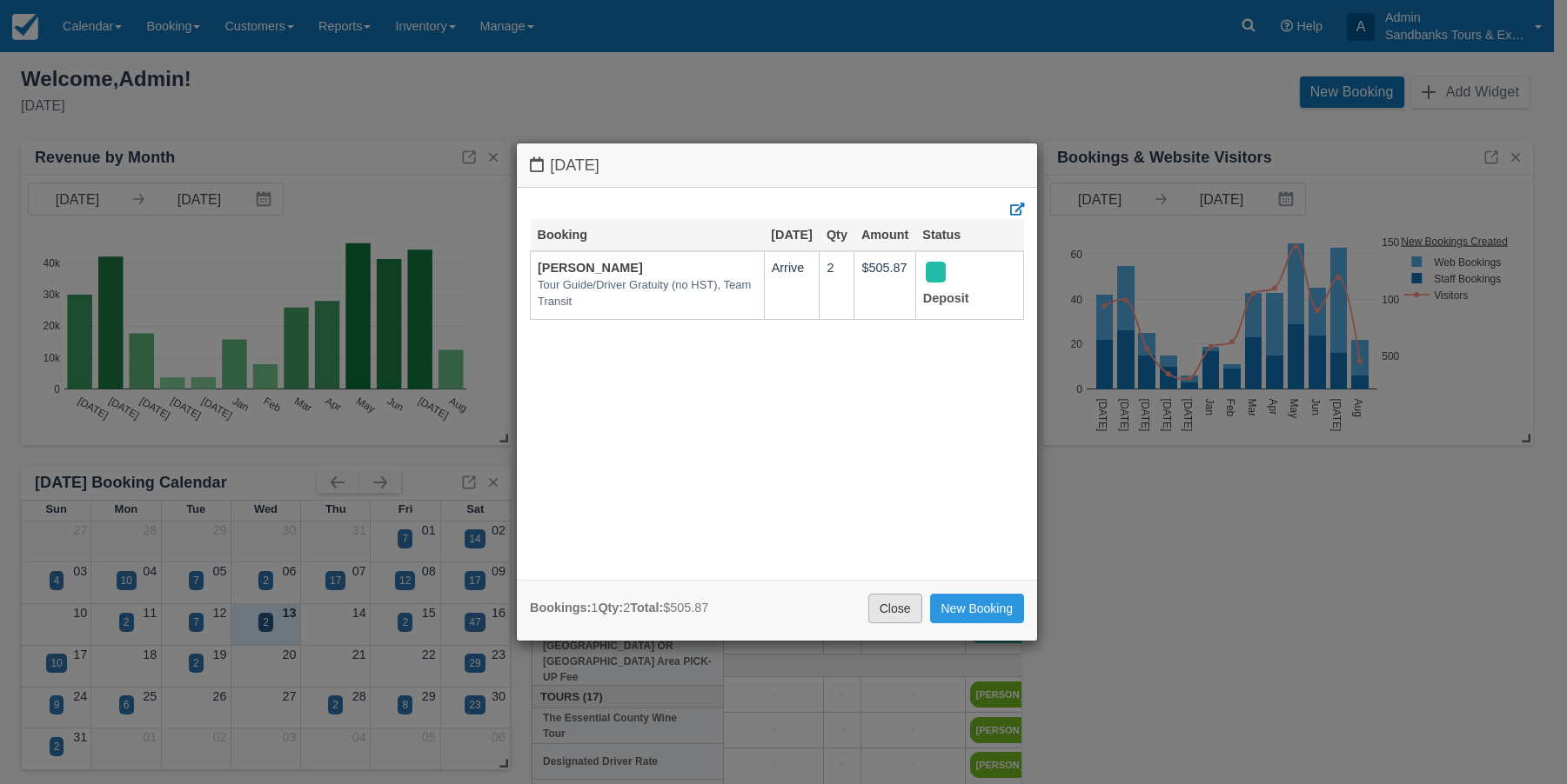
click at [905, 616] on link "Close" at bounding box center [895, 609] width 54 height 30
